Goal: Task Accomplishment & Management: Use online tool/utility

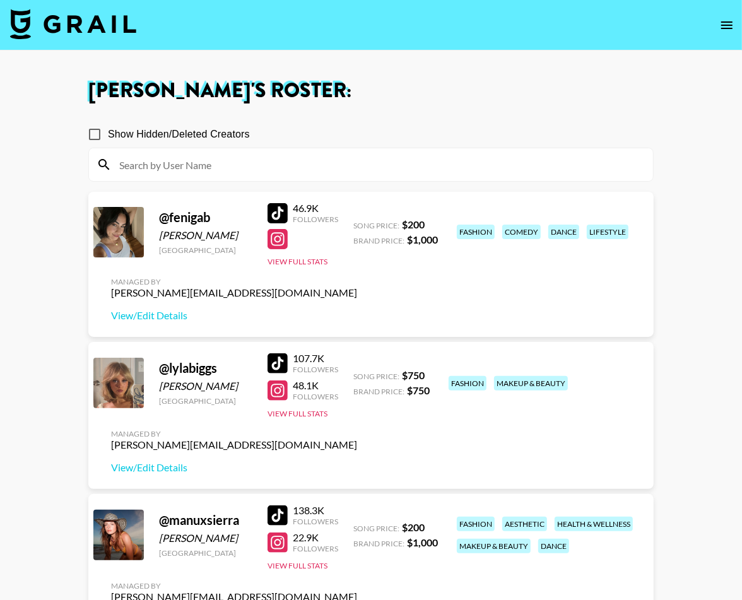
click at [105, 39] on link at bounding box center [73, 25] width 126 height 33
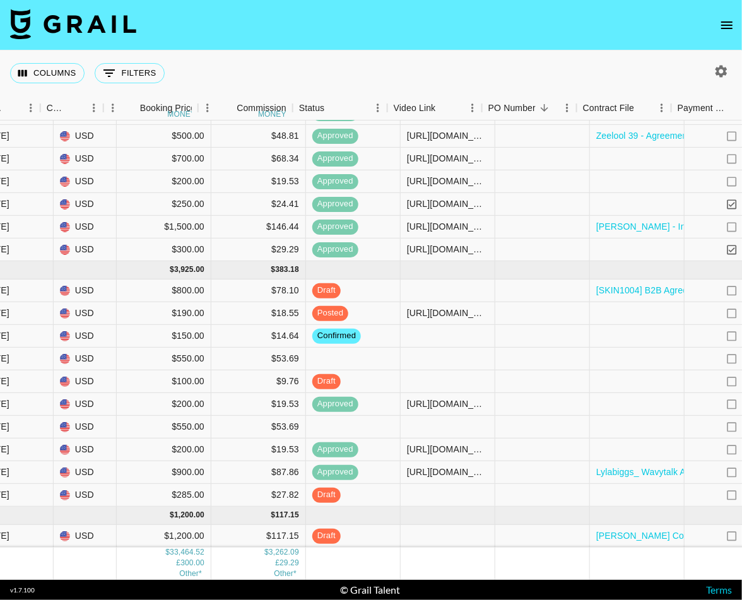
scroll to position [1133, 447]
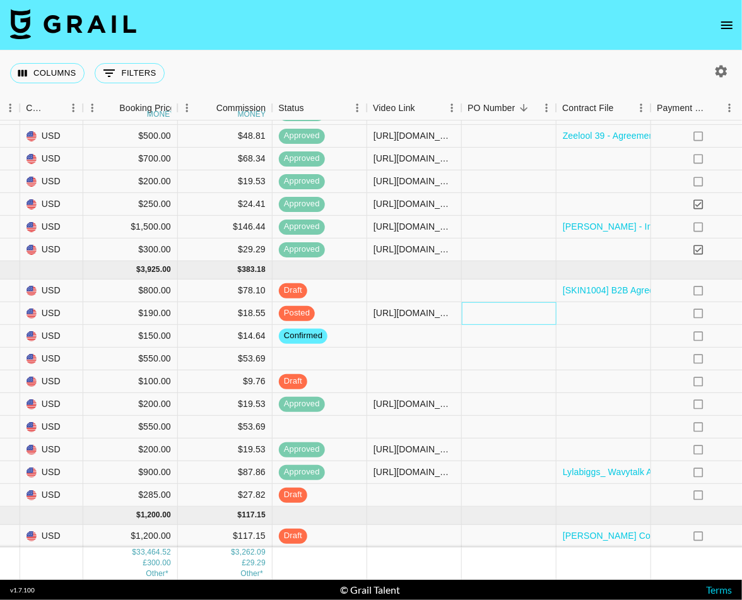
click at [482, 313] on div at bounding box center [509, 313] width 95 height 23
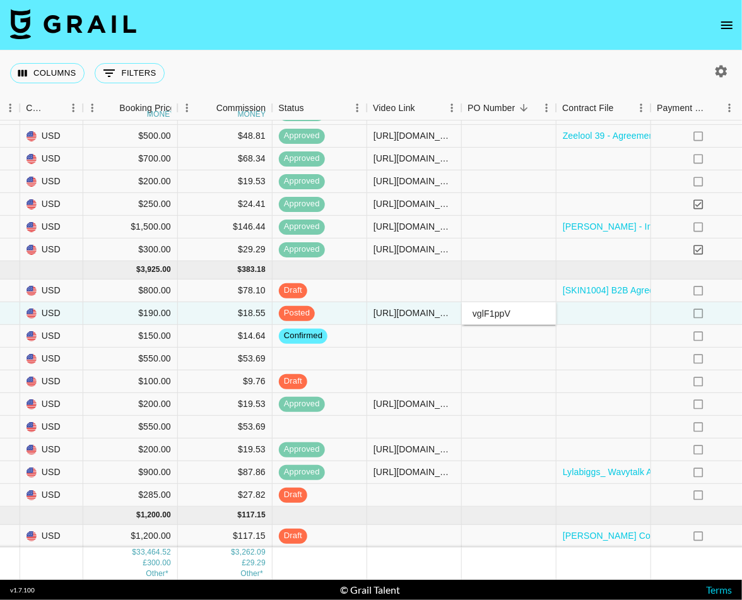
type input "glF1ppV"
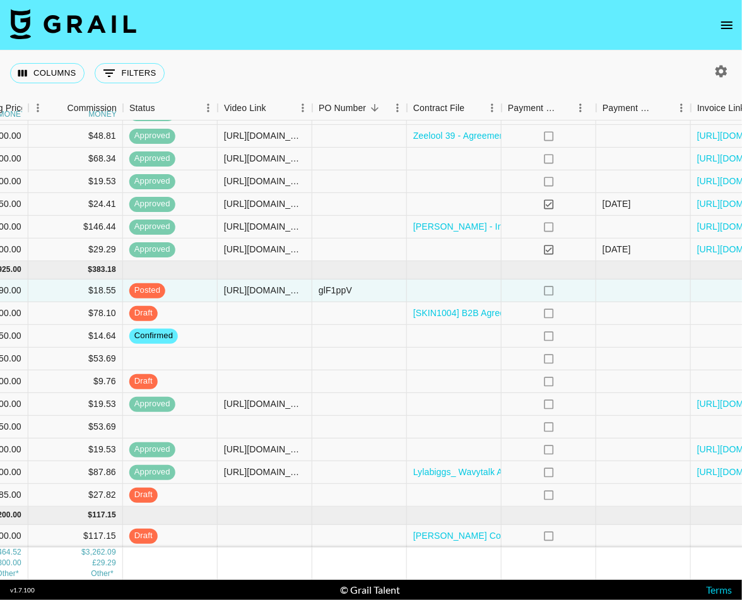
scroll to position [1133, 690]
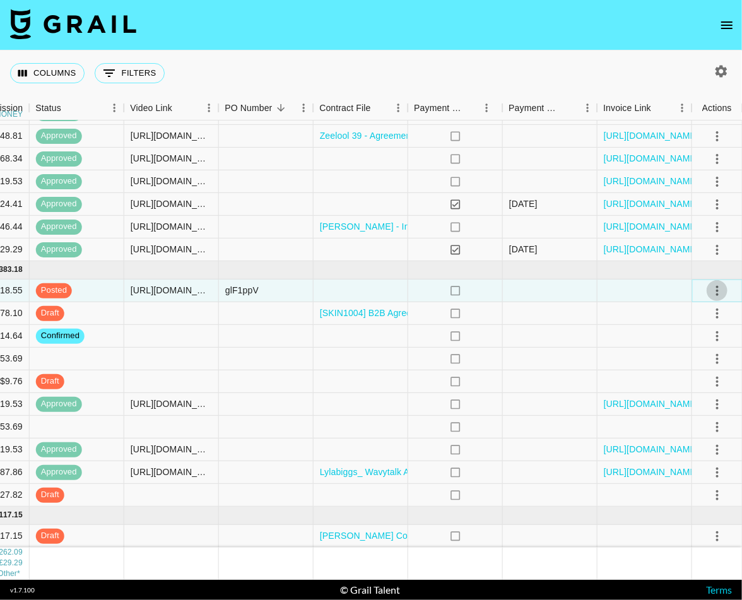
click at [717, 292] on icon "select merge strategy" at bounding box center [717, 290] width 15 height 15
click at [686, 413] on div "Approve" at bounding box center [689, 408] width 39 height 15
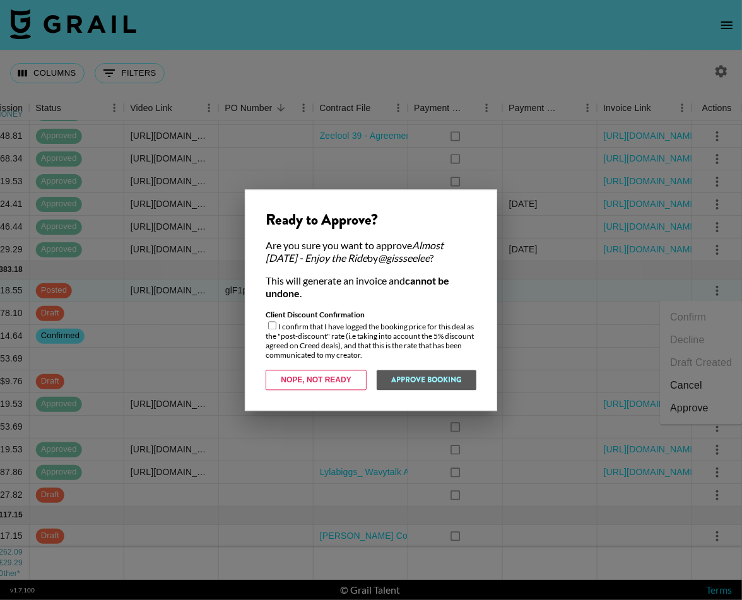
click at [271, 330] on div "Client Discount Confirmation I confirm that I have logged the booking price for…" at bounding box center [371, 335] width 211 height 50
click at [273, 328] on input "checkbox" at bounding box center [272, 325] width 8 height 8
checkbox input "true"
click at [433, 381] on button "Approve Booking" at bounding box center [426, 380] width 100 height 20
